Goal: Task Accomplishment & Management: Manage account settings

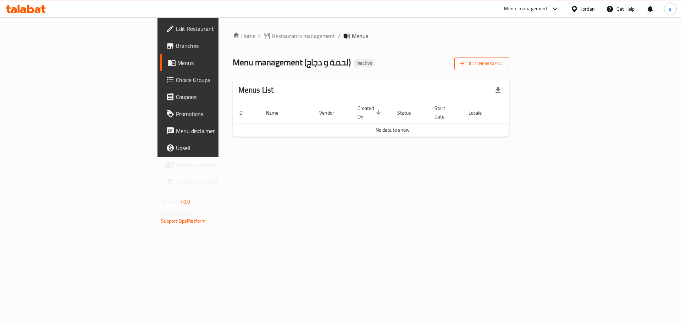
click at [503, 61] on span "Add New Menu" at bounding box center [482, 63] width 44 height 9
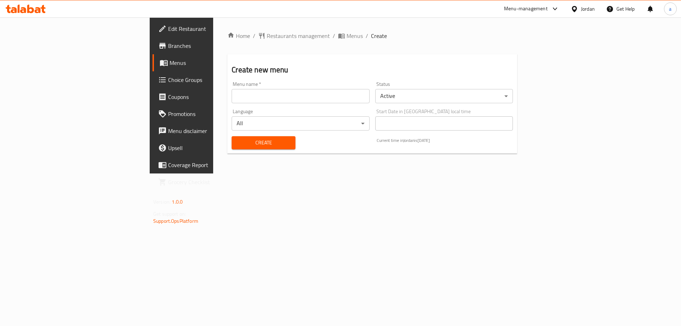
click at [231, 100] on input "text" at bounding box center [300, 96] width 138 height 14
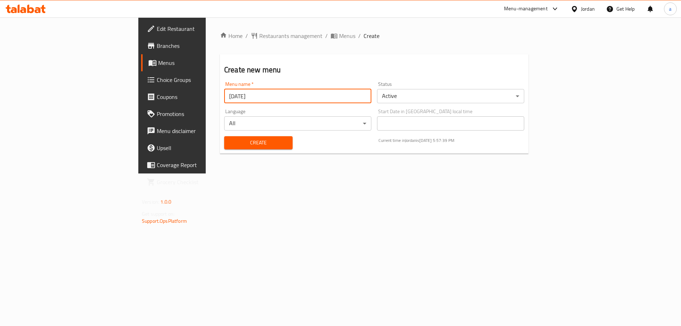
type input "[DATE]"
click at [224, 136] on button "Create" at bounding box center [258, 142] width 68 height 13
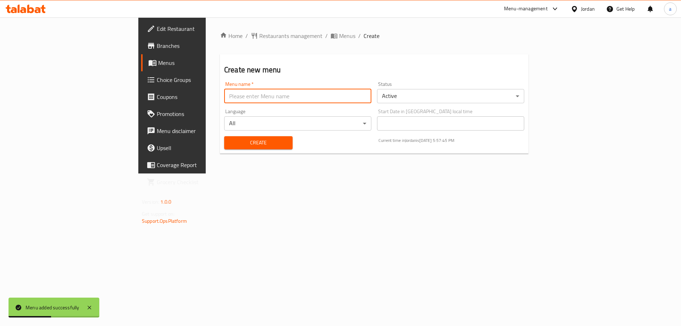
click at [158, 62] on span "Menus" at bounding box center [202, 62] width 88 height 9
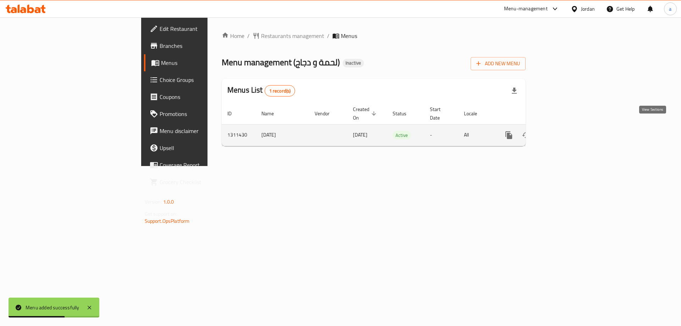
click at [568, 130] on link "enhanced table" at bounding box center [559, 135] width 17 height 17
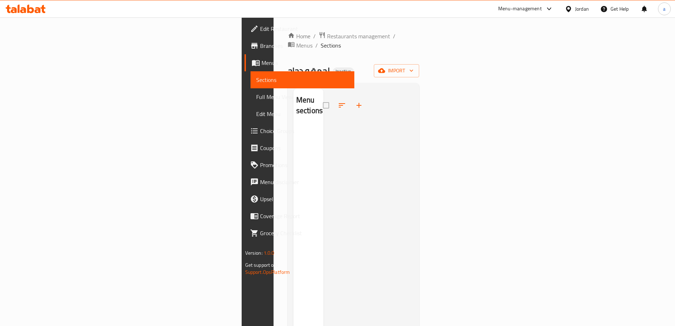
click at [260, 45] on span "Branches" at bounding box center [304, 45] width 89 height 9
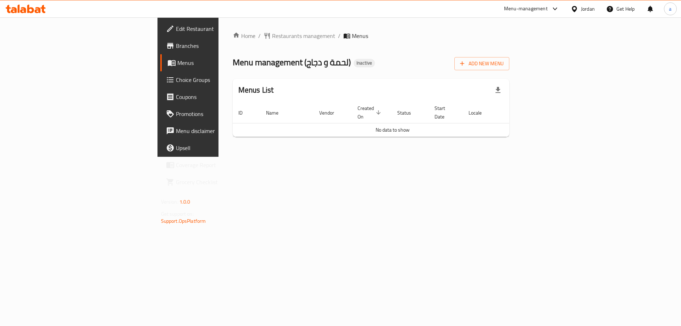
click at [28, 13] on icon at bounding box center [30, 9] width 7 height 9
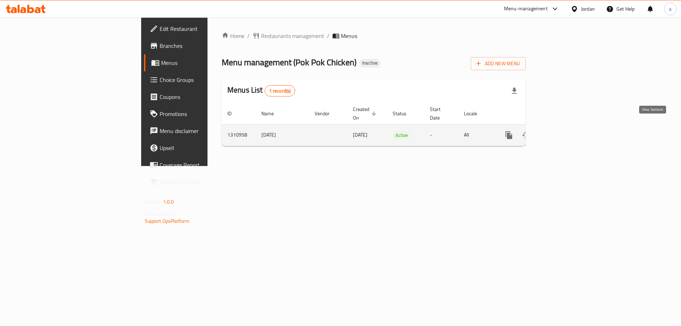
click at [564, 131] on icon "enhanced table" at bounding box center [559, 135] width 9 height 9
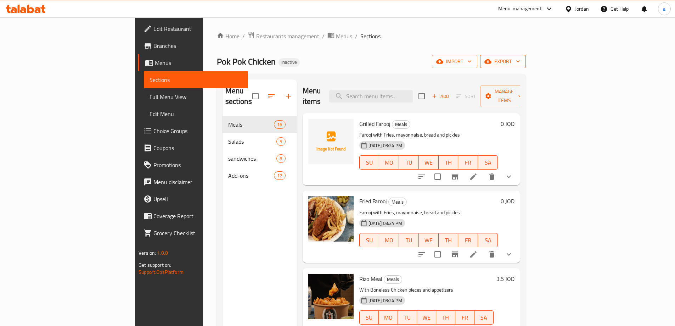
click at [526, 56] on button "export" at bounding box center [503, 61] width 46 height 13
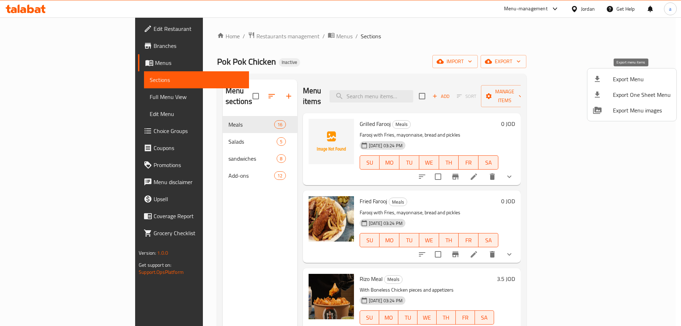
click at [624, 80] on span "Export Menu" at bounding box center [641, 79] width 58 height 9
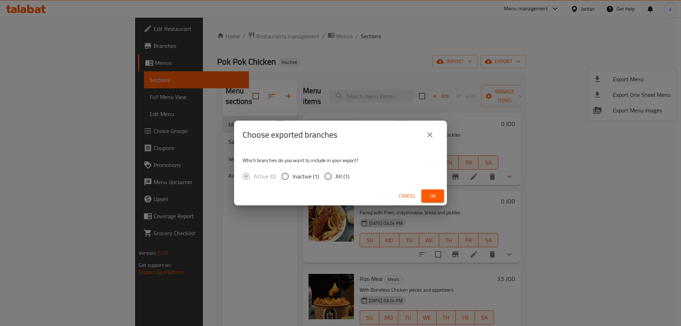
click at [330, 180] on input "All (1)" at bounding box center [327, 176] width 15 height 15
radio input "true"
click at [432, 197] on span "Ok" at bounding box center [432, 195] width 11 height 9
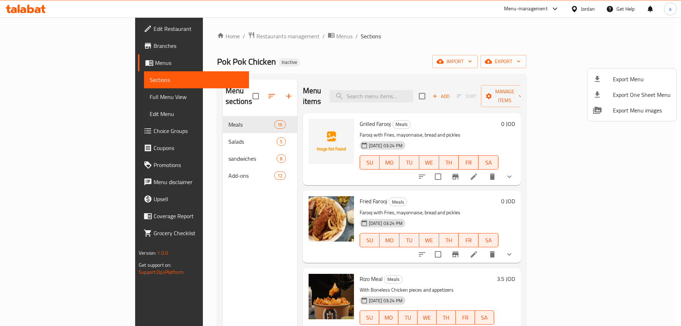
click at [639, 79] on span "Export Menu" at bounding box center [641, 79] width 58 height 9
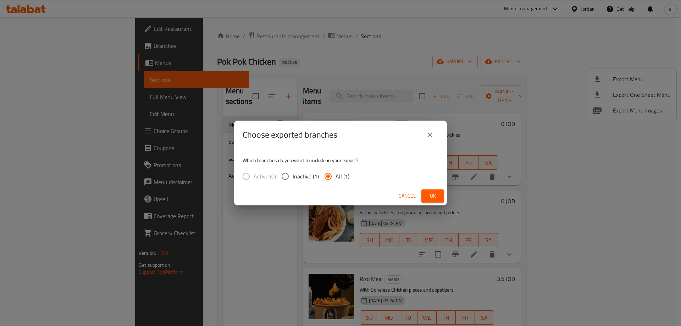
click at [435, 197] on span "Ok" at bounding box center [432, 195] width 11 height 9
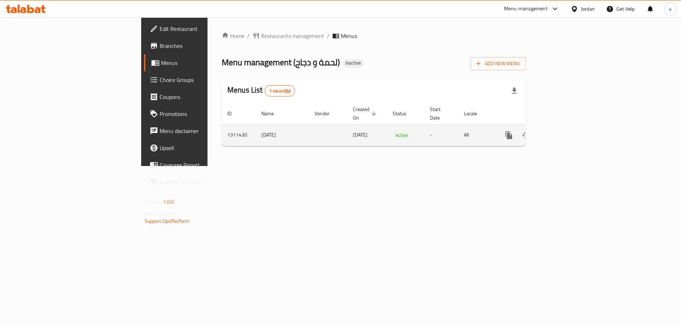
click at [564, 131] on icon "enhanced table" at bounding box center [559, 135] width 9 height 9
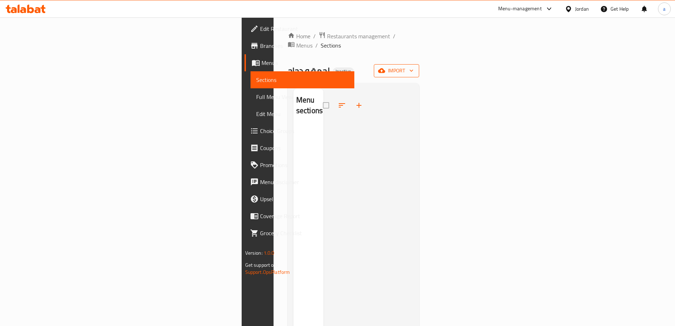
click at [419, 64] on button "import" at bounding box center [396, 70] width 45 height 13
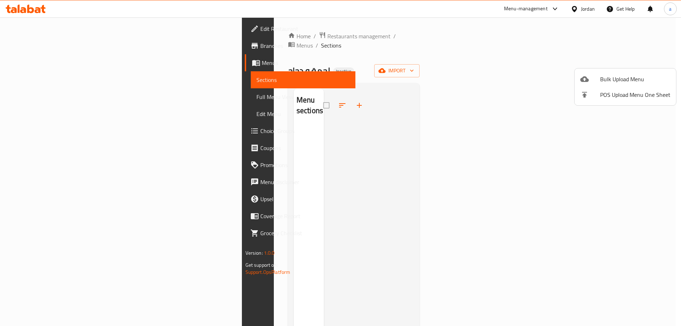
click at [614, 80] on span "Bulk Upload Menu" at bounding box center [635, 79] width 70 height 9
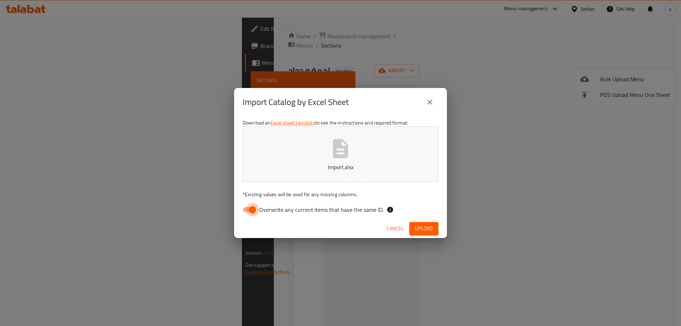
click at [247, 209] on input "Overwrite any current items that have the same ID." at bounding box center [252, 209] width 40 height 13
checkbox input "false"
click at [421, 231] on span "Upload" at bounding box center [424, 228] width 18 height 9
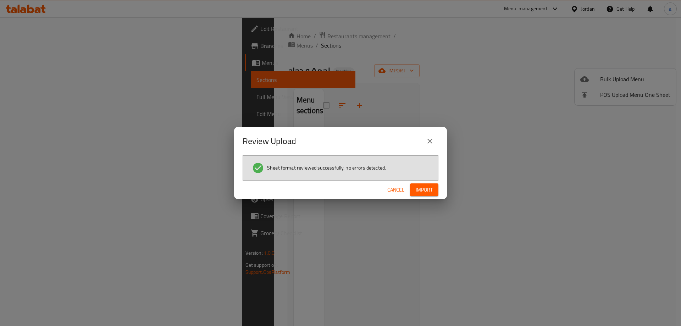
click at [423, 191] on span "Import" at bounding box center [423, 189] width 17 height 9
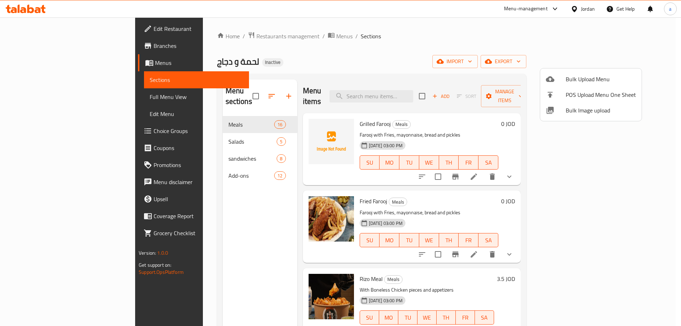
click at [45, 48] on div at bounding box center [340, 163] width 681 height 326
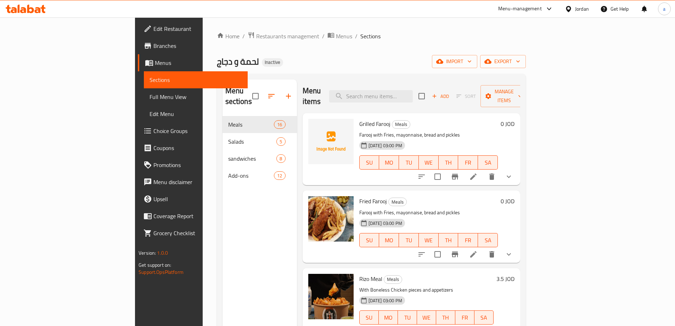
click at [153, 48] on span "Branches" at bounding box center [197, 45] width 89 height 9
